Goal: Task Accomplishment & Management: Use online tool/utility

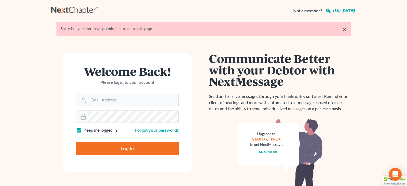
type input "steven@hollandlaw970.com"
click at [120, 145] on input "Log In" at bounding box center [127, 148] width 103 height 13
type input "Thinking..."
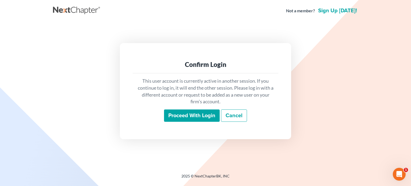
click at [185, 117] on input "Proceed with login" at bounding box center [192, 115] width 56 height 12
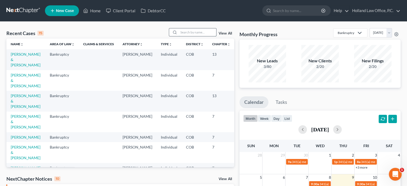
click at [191, 34] on input "search" at bounding box center [197, 32] width 37 height 8
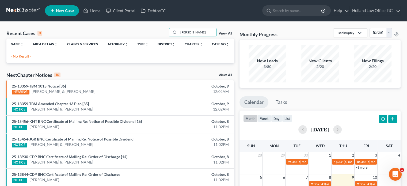
type input "scoby"
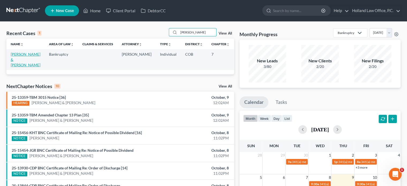
click at [15, 59] on link "Scoby, Jason & Rebecca" at bounding box center [26, 59] width 30 height 15
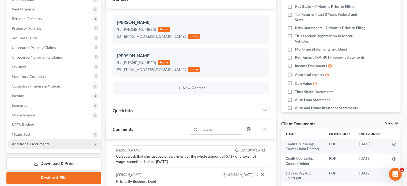
scroll to position [490, 0]
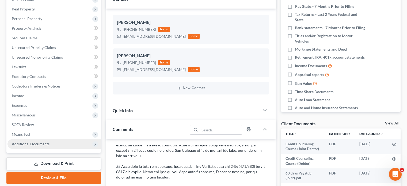
click at [37, 145] on span "Additional Documents" at bounding box center [31, 143] width 38 height 5
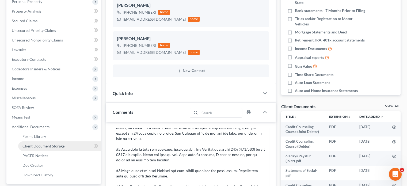
scroll to position [107, 0]
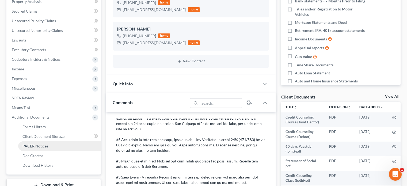
click at [28, 146] on span "PACER Notices" at bounding box center [35, 146] width 26 height 5
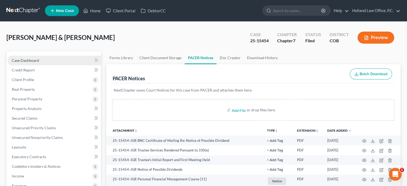
click at [27, 60] on span "Case Dashboard" at bounding box center [25, 60] width 27 height 5
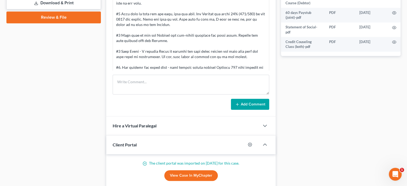
scroll to position [490, 0]
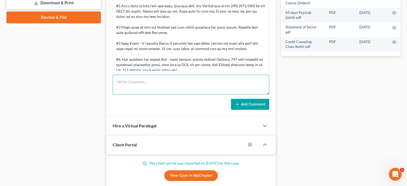
click at [124, 79] on textarea at bounding box center [191, 85] width 156 height 20
type textarea "Tax Stip signed and returned to the Trustee."
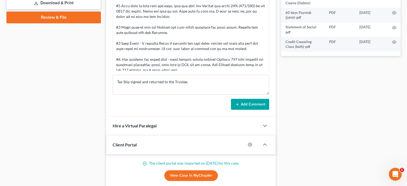
click at [257, 104] on button "Add Comment" at bounding box center [250, 104] width 38 height 11
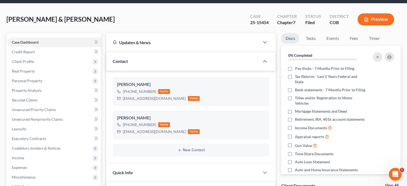
scroll to position [0, 0]
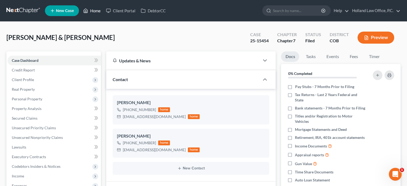
click at [98, 13] on link "Home" at bounding box center [91, 11] width 23 height 10
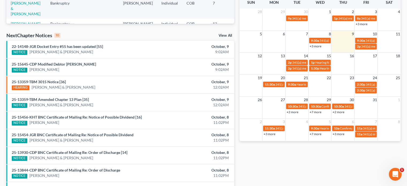
scroll to position [143, 0]
click at [275, 85] on span "341(a) meeting for [PERSON_NAME]" at bounding box center [301, 84] width 52 height 4
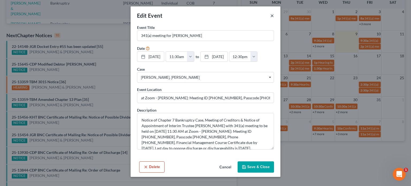
click at [272, 17] on button "×" at bounding box center [272, 15] width 4 height 6
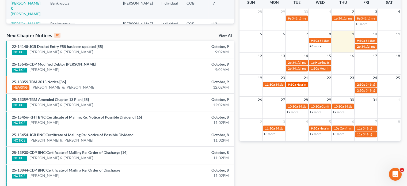
click at [293, 85] on span "9:30a" at bounding box center [291, 84] width 8 height 4
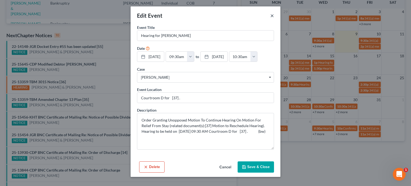
click at [272, 16] on button "×" at bounding box center [272, 15] width 4 height 6
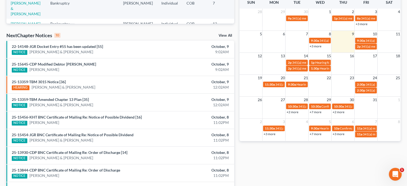
click at [293, 113] on link "+2 more" at bounding box center [292, 112] width 12 height 4
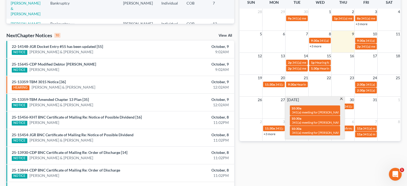
click at [340, 99] on span at bounding box center [341, 99] width 4 height 3
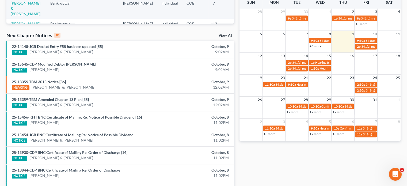
click at [316, 112] on link "+7 more" at bounding box center [315, 112] width 12 height 4
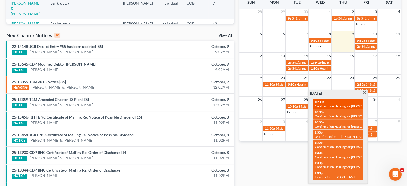
click at [327, 106] on span "Confirmation Hearing for [PERSON_NAME]" at bounding box center [345, 106] width 61 height 4
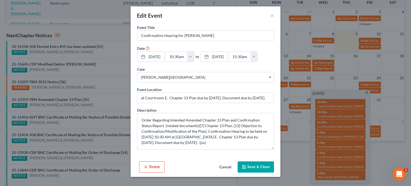
click at [155, 167] on button "Delete" at bounding box center [151, 166] width 25 height 11
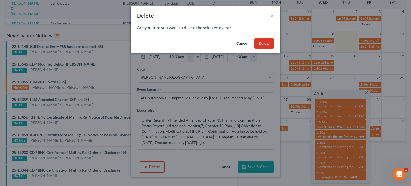
click at [258, 44] on button "Delete" at bounding box center [264, 43] width 20 height 11
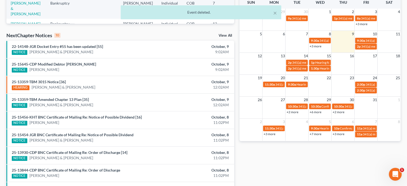
click at [312, 112] on link "+6 more" at bounding box center [315, 112] width 12 height 4
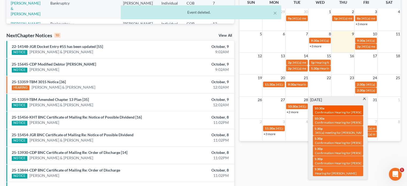
click at [329, 111] on span "Confirmation Hearing for [PERSON_NAME]" at bounding box center [345, 112] width 61 height 4
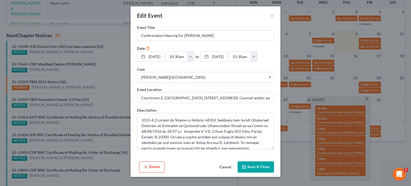
click at [155, 166] on button "Delete" at bounding box center [151, 166] width 25 height 11
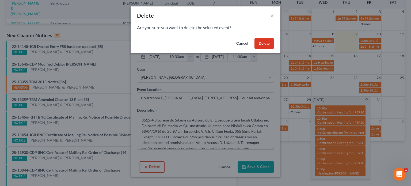
click at [262, 44] on button "Delete" at bounding box center [264, 43] width 20 height 11
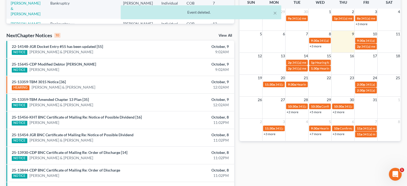
click at [317, 113] on link "+5 more" at bounding box center [315, 112] width 12 height 4
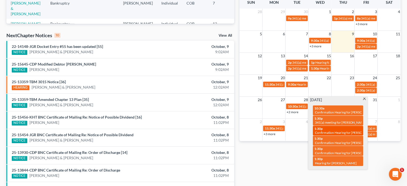
click at [340, 130] on span "Confirmation Hearing for [PERSON_NAME] & [PERSON_NAME]" at bounding box center [360, 132] width 90 height 4
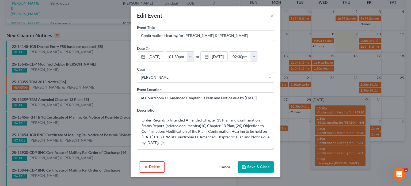
click at [151, 170] on button "Delete" at bounding box center [151, 166] width 25 height 11
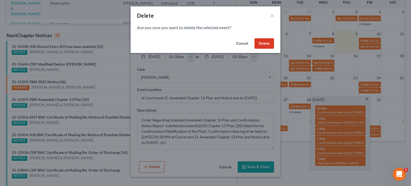
click at [270, 45] on button "Delete" at bounding box center [264, 43] width 20 height 11
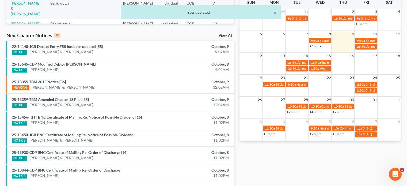
click at [319, 112] on link "+4 more" at bounding box center [315, 112] width 12 height 4
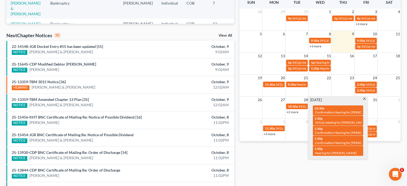
click at [364, 98] on span at bounding box center [364, 99] width 4 height 3
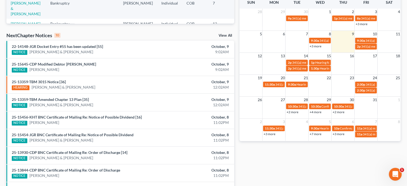
click at [340, 112] on link "+2 more" at bounding box center [338, 112] width 12 height 4
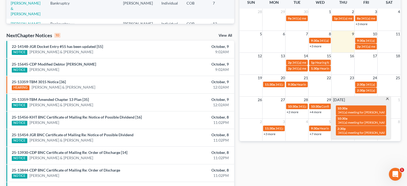
click at [386, 99] on span at bounding box center [387, 99] width 4 height 3
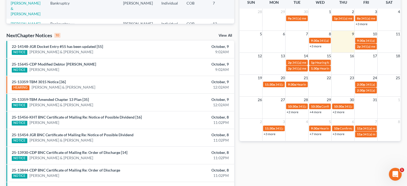
click at [272, 133] on link "+3 more" at bounding box center [269, 134] width 12 height 4
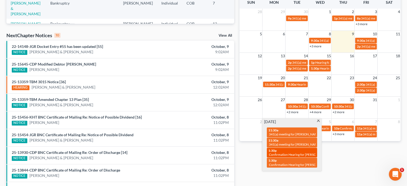
click at [287, 153] on span "Confirmation Hearing for [PERSON_NAME]" at bounding box center [299, 154] width 61 height 4
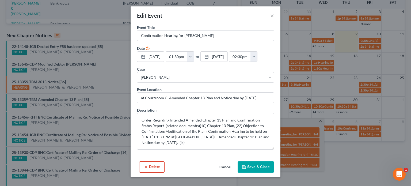
click at [157, 169] on button "Delete" at bounding box center [151, 166] width 25 height 11
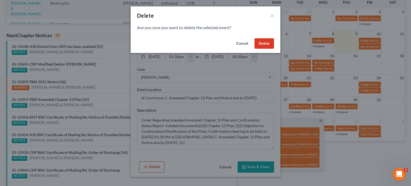
click at [264, 44] on button "Delete" at bounding box center [264, 43] width 20 height 11
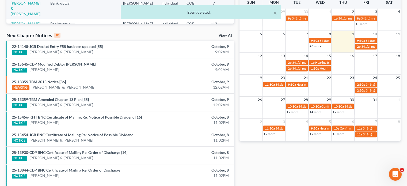
click at [317, 135] on link "+7 more" at bounding box center [315, 134] width 12 height 4
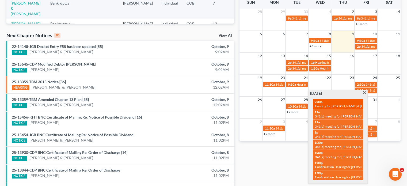
click at [336, 102] on div "9:30a Hearing for Michael Magallanes & Krista Magallanes" at bounding box center [337, 104] width 47 height 8
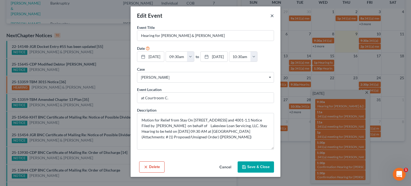
click at [271, 16] on button "×" at bounding box center [272, 15] width 4 height 6
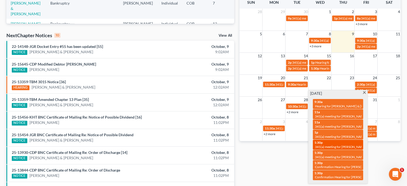
scroll to position [170, 0]
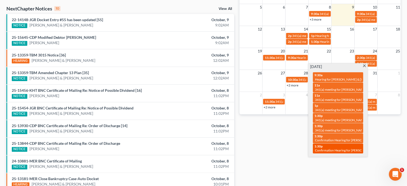
click at [344, 147] on div "1:30p Confirmation Hearing for Johnathan Stien" at bounding box center [337, 148] width 47 height 8
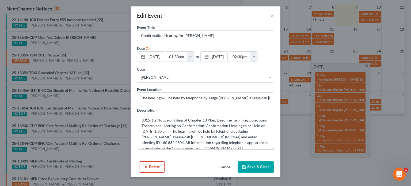
click at [152, 166] on button "Delete" at bounding box center [151, 166] width 25 height 11
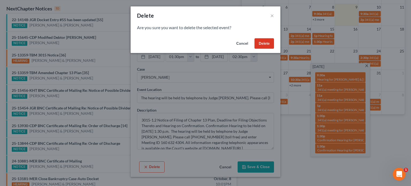
click at [267, 44] on button "Delete" at bounding box center [264, 43] width 20 height 11
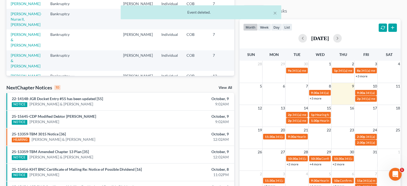
scroll to position [90, 0]
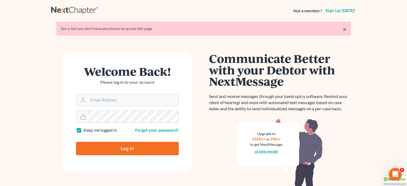
type input "[PERSON_NAME][EMAIL_ADDRESS][DOMAIN_NAME]"
click at [121, 145] on input "Log In" at bounding box center [127, 148] width 103 height 13
type input "Thinking..."
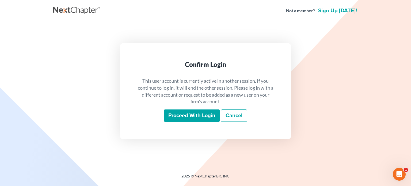
click at [185, 115] on input "Proceed with login" at bounding box center [192, 115] width 56 height 12
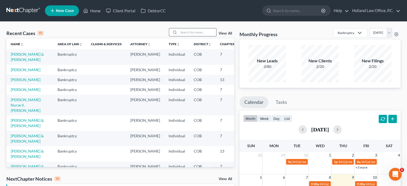
click at [186, 33] on input "search" at bounding box center [197, 32] width 37 height 8
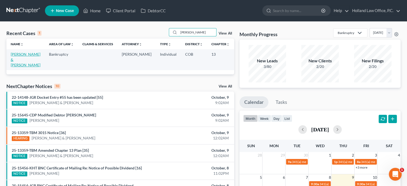
type input "[PERSON_NAME]"
click at [19, 60] on link "[PERSON_NAME] & [PERSON_NAME]" at bounding box center [26, 59] width 30 height 15
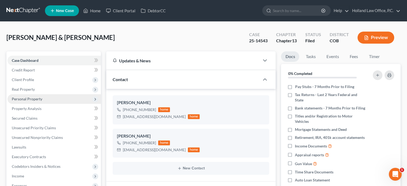
click at [29, 100] on span "Personal Property" at bounding box center [27, 99] width 30 height 5
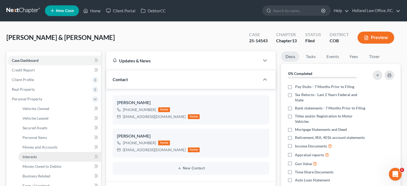
click at [34, 157] on span "Interests" at bounding box center [29, 156] width 14 height 5
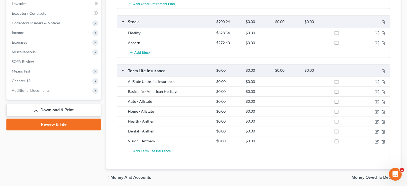
scroll to position [241, 0]
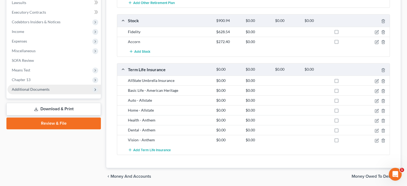
click at [24, 90] on span "Additional Documents" at bounding box center [31, 89] width 38 height 5
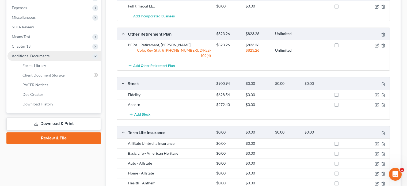
scroll to position [144, 0]
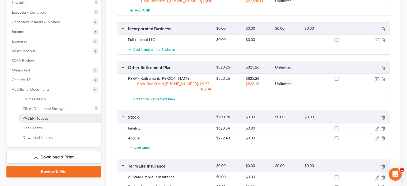
click at [34, 120] on span "PACER Notices" at bounding box center [35, 118] width 26 height 5
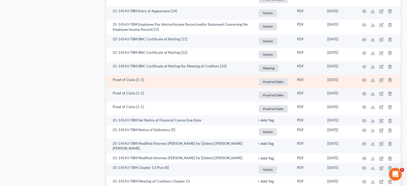
scroll to position [585, 0]
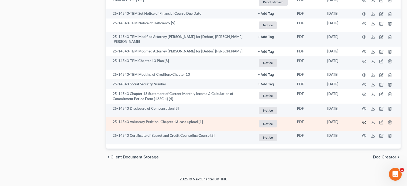
click at [364, 123] on circle "button" at bounding box center [363, 122] width 1 height 1
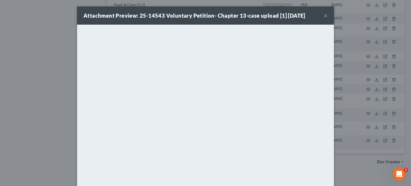
click at [324, 16] on button "×" at bounding box center [325, 15] width 4 height 6
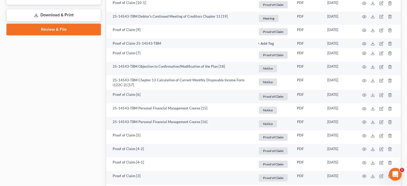
scroll to position [286, 0]
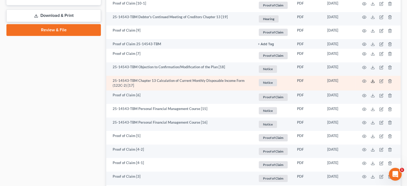
click at [372, 81] on line at bounding box center [372, 80] width 0 height 2
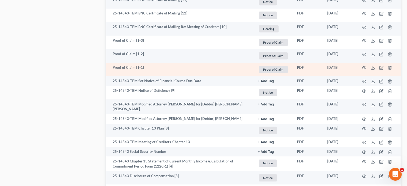
scroll to position [585, 0]
